Goal: Transaction & Acquisition: Book appointment/travel/reservation

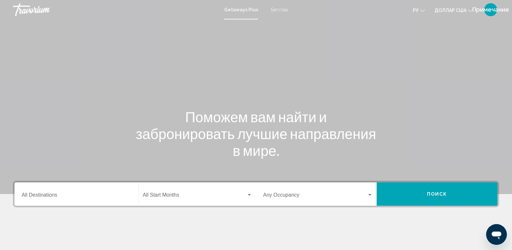
drag, startPoint x: 254, startPoint y: 94, endPoint x: 268, endPoint y: 86, distance: 16.3
click at [255, 94] on div "Основное содержание" at bounding box center [256, 97] width 512 height 194
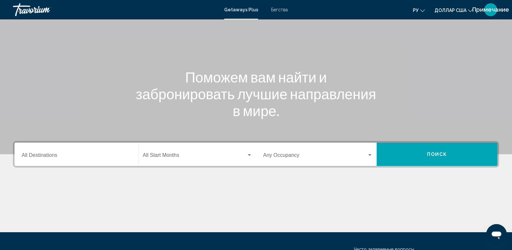
scroll to position [101, 0]
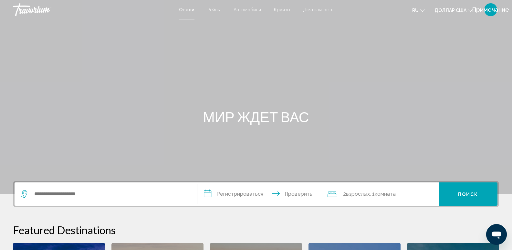
drag, startPoint x: 281, startPoint y: 56, endPoint x: 250, endPoint y: 16, distance: 51.2
click at [270, 34] on div "Основное содержание" at bounding box center [256, 97] width 512 height 194
click at [217, 9] on font "Рейсы" at bounding box center [213, 9] width 13 height 5
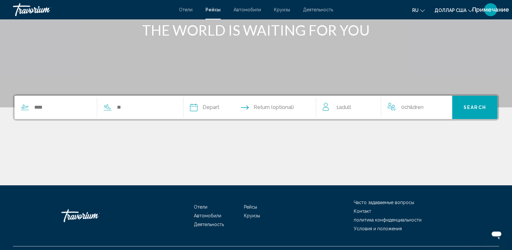
scroll to position [101, 0]
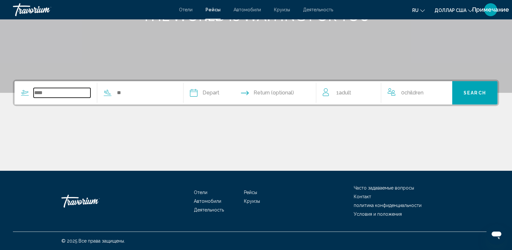
click at [62, 94] on input "Search widget" at bounding box center [62, 93] width 57 height 10
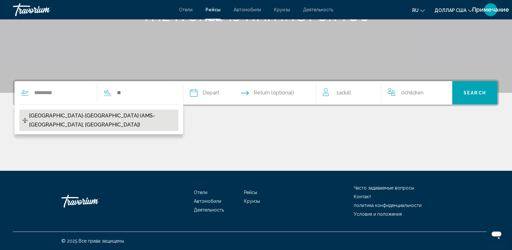
click at [68, 115] on span "Amsterdam-Schiphol Airport (AMS-Amsterdam, Netherlands)" at bounding box center [102, 120] width 146 height 18
type input "**********"
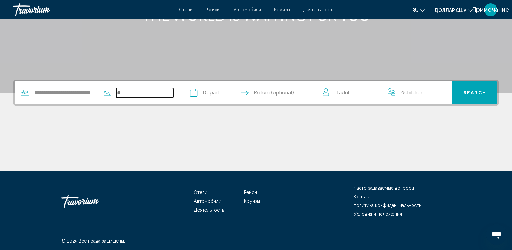
click at [143, 94] on input "Search widget" at bounding box center [144, 93] width 57 height 10
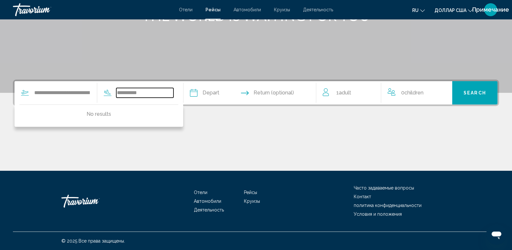
click at [134, 93] on input "**********" at bounding box center [144, 93] width 57 height 10
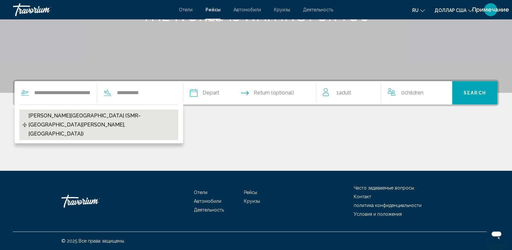
click at [119, 113] on span "Simon Bolivar Airport (SMR-Santa Marta, Colombia)" at bounding box center [101, 124] width 146 height 27
type input "**********"
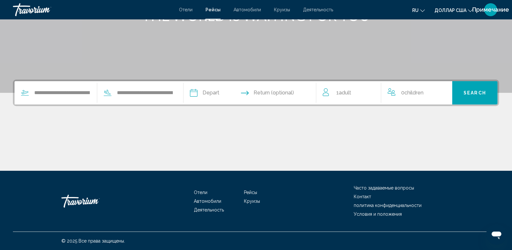
click at [204, 97] on input "Depart date" at bounding box center [221, 93] width 66 height 25
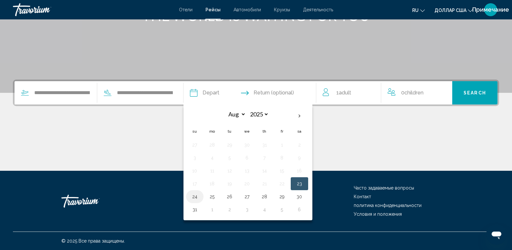
click at [198, 195] on button "24" at bounding box center [195, 196] width 10 height 9
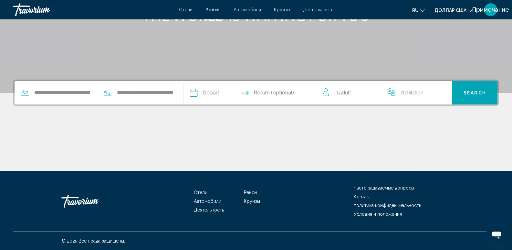
type input "**********"
click at [276, 95] on input "Return date" at bounding box center [286, 93] width 66 height 25
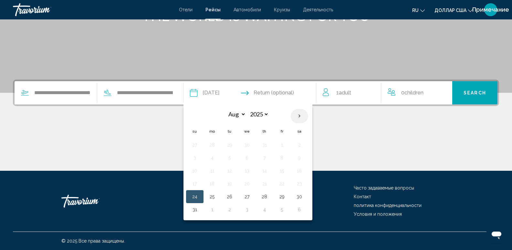
click at [304, 116] on th "Next month" at bounding box center [299, 116] width 17 height 14
select select "*"
click at [270, 158] on button "11" at bounding box center [264, 157] width 10 height 9
type input "**********"
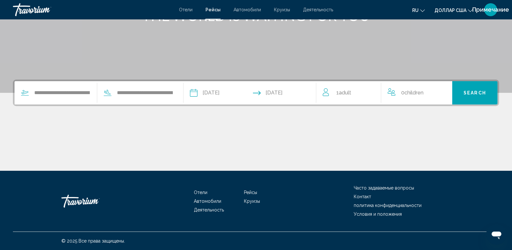
click at [338, 91] on span "1 Adult Adults" at bounding box center [343, 92] width 15 height 9
click at [371, 91] on icon "Increment adults" at bounding box center [372, 92] width 6 height 6
click at [481, 91] on span "Search" at bounding box center [475, 92] width 23 height 5
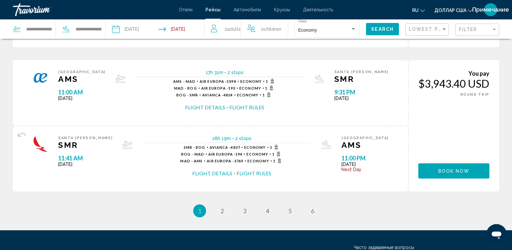
scroll to position [781, 0]
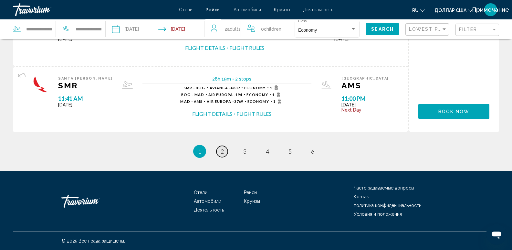
click at [222, 156] on link "page 2" at bounding box center [221, 151] width 11 height 11
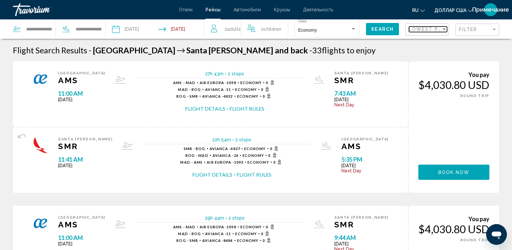
click at [443, 29] on div "Sort by" at bounding box center [444, 29] width 3 height 2
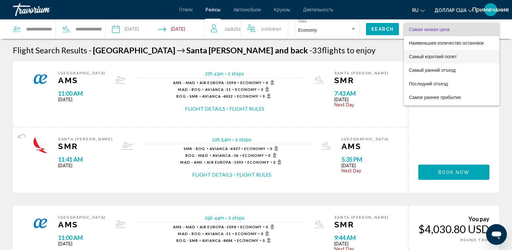
click at [435, 46] on font "Самый короткий полет" at bounding box center [446, 42] width 75 height 5
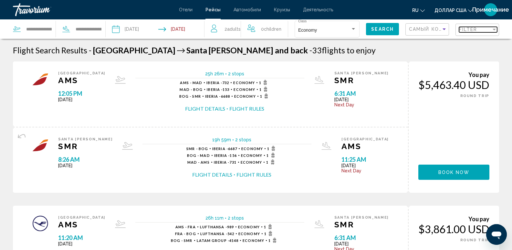
click at [470, 27] on span "Filter" at bounding box center [468, 29] width 18 height 5
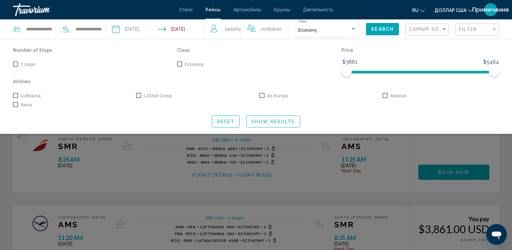
click at [389, 56] on div "Price $3861 $5464 $3861 $5464" at bounding box center [420, 61] width 164 height 31
click at [264, 120] on span "Show Results" at bounding box center [273, 121] width 44 height 5
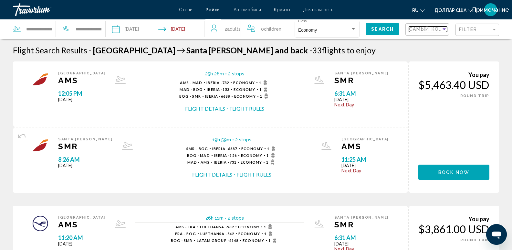
click at [431, 27] on span "Самый короткий полет" at bounding box center [446, 28] width 74 height 5
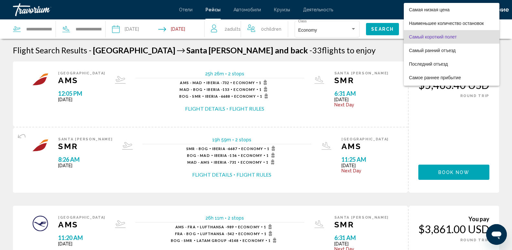
scroll to position [7, 0]
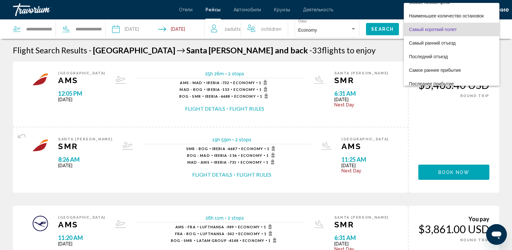
click at [431, 27] on font "Самый короткий полет" at bounding box center [433, 29] width 48 height 5
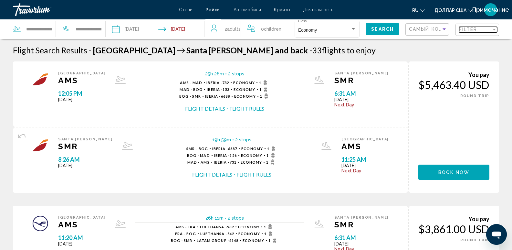
click at [480, 28] on div "Filter" at bounding box center [475, 29] width 32 height 5
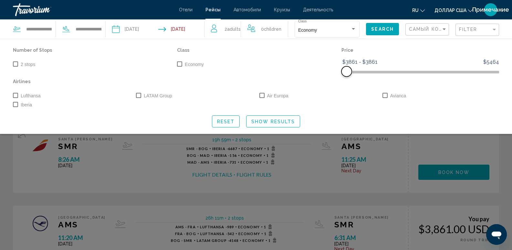
drag, startPoint x: 496, startPoint y: 71, endPoint x: 299, endPoint y: 88, distance: 198.4
click at [299, 88] on div "Number of Stops 2 stops Class Economy Price $3861 $5464 $3861 $3861 $3861 - $38…" at bounding box center [256, 77] width 493 height 63
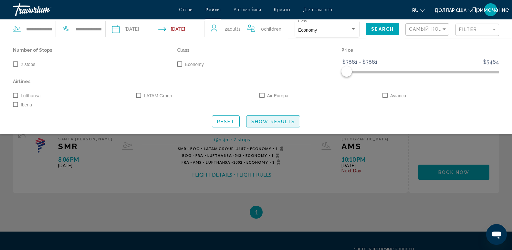
click at [267, 120] on span "Show Results" at bounding box center [273, 121] width 44 height 5
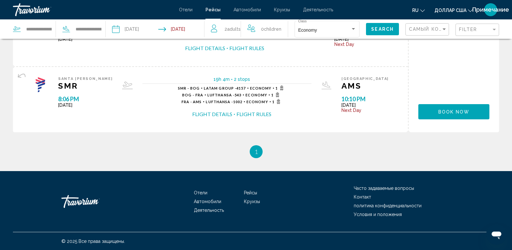
scroll to position [61, 0]
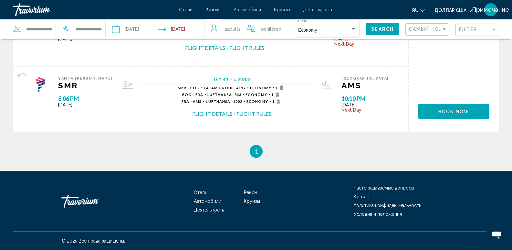
click at [258, 150] on li "You're on page 1" at bounding box center [256, 151] width 13 height 13
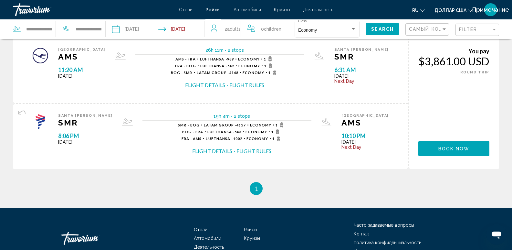
scroll to position [0, 0]
